Goal: Transaction & Acquisition: Purchase product/service

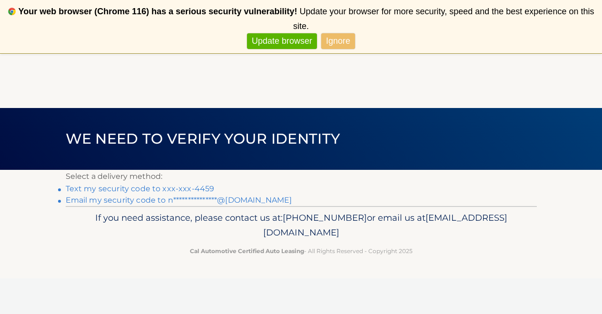
click at [143, 188] on link "Text my security code to xxx-xxx-4459" at bounding box center [140, 188] width 149 height 9
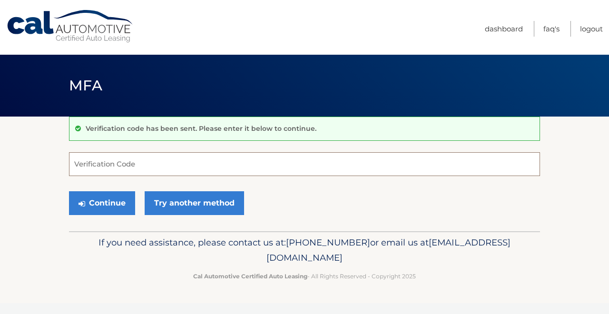
click at [132, 163] on input "Verification Code" at bounding box center [304, 164] width 471 height 24
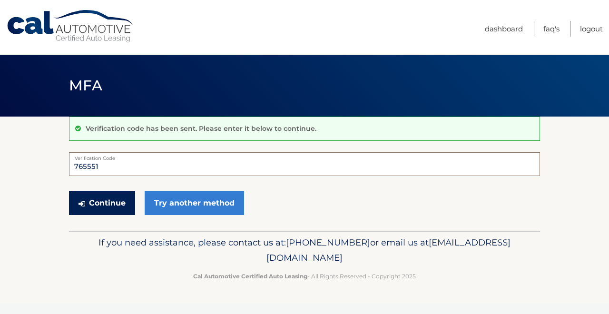
type input "765551"
click at [102, 201] on button "Continue" at bounding box center [102, 203] width 66 height 24
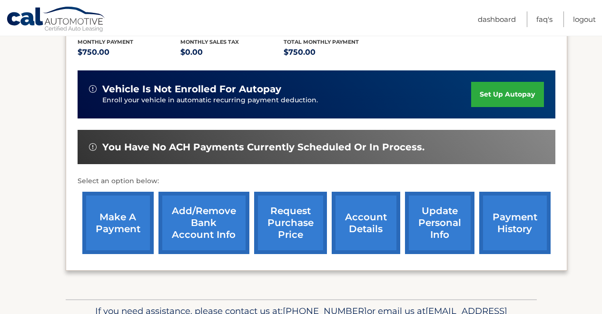
scroll to position [211, 0]
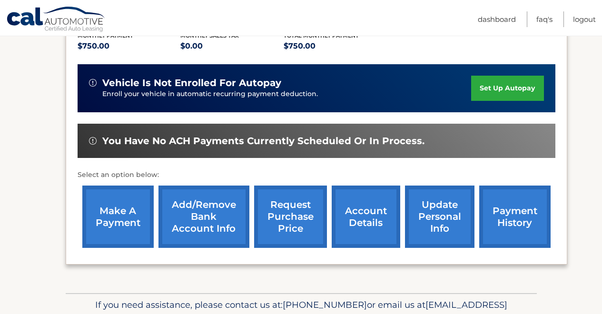
click at [114, 214] on link "make a payment" at bounding box center [117, 217] width 71 height 62
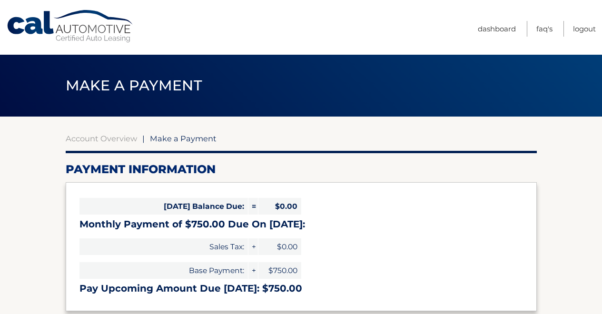
select select "ZWY4YmU4YjQtMDFiZC00NDEyLTkxN2YtZTk0NGNmNTEwM2Ey"
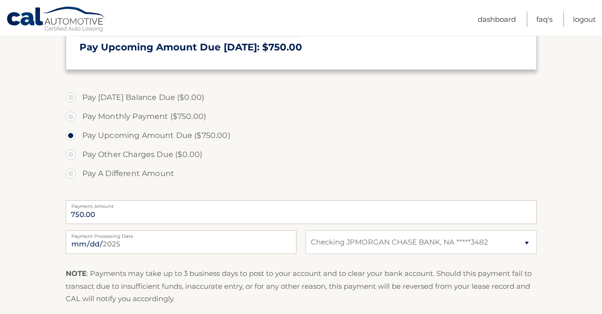
scroll to position [245, 0]
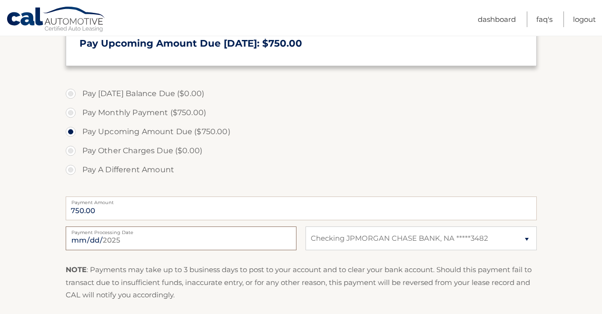
click at [170, 241] on input "[DATE]" at bounding box center [181, 239] width 231 height 24
type input "[DATE]"
click at [31, 227] on section "Account Overview | Make a Payment Payment Information [DATE] Balance Due: = $0.…" at bounding box center [301, 116] width 602 height 491
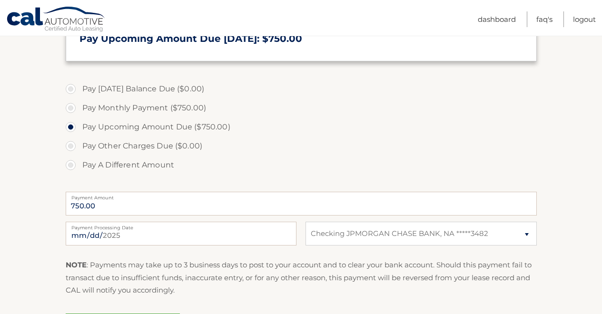
scroll to position [240, 0]
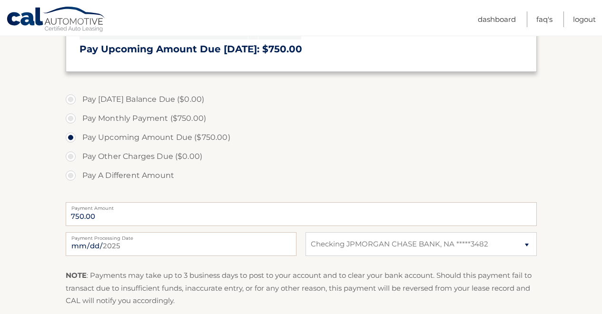
click at [71, 120] on label "Pay Monthly Payment ($750.00)" at bounding box center [301, 118] width 471 height 19
click at [71, 120] on input "Pay Monthly Payment ($750.00)" at bounding box center [75, 116] width 10 height 15
radio input "true"
click at [32, 205] on section "Account Overview | Make a Payment Payment Information [DATE] Balance Due: = $0.…" at bounding box center [301, 122] width 602 height 491
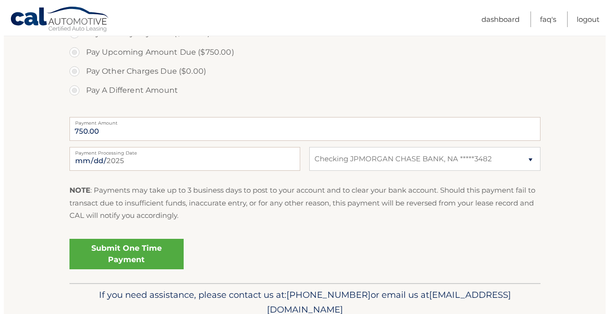
scroll to position [341, 0]
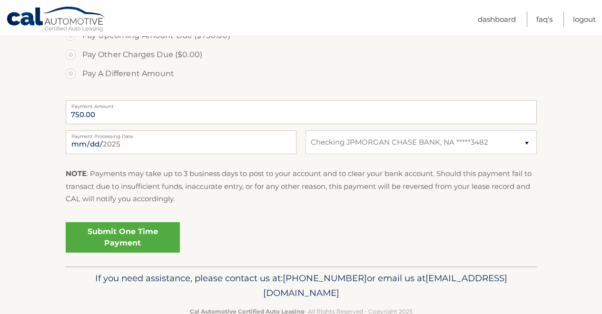
click at [117, 239] on link "Submit One Time Payment" at bounding box center [123, 237] width 114 height 30
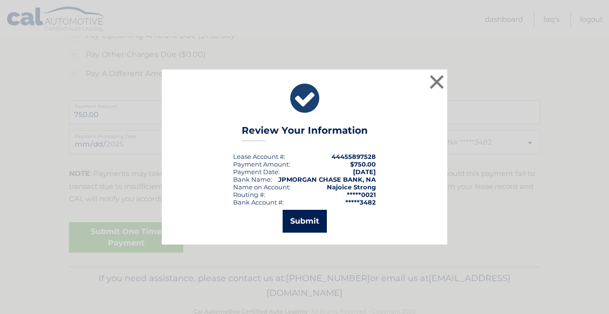
click at [301, 218] on button "Submit" at bounding box center [305, 221] width 44 height 23
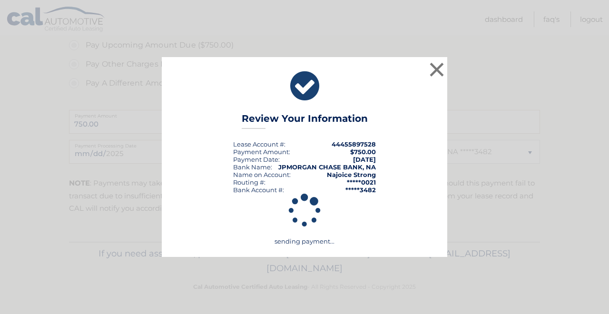
scroll to position [332, 0]
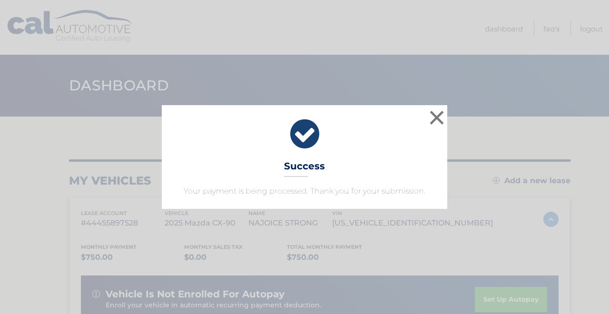
click at [408, 128] on icon at bounding box center [305, 134] width 262 height 34
click at [442, 116] on button "×" at bounding box center [437, 117] width 19 height 19
